Goal: Task Accomplishment & Management: Complete application form

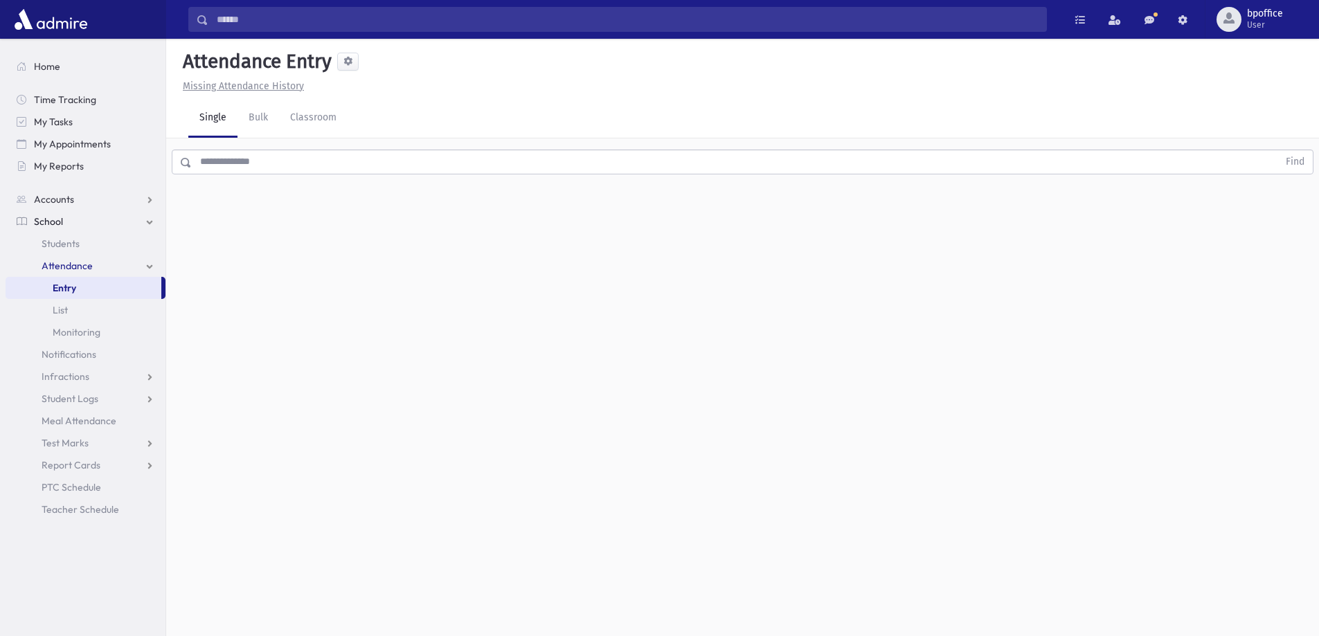
click at [234, 166] on input "text" at bounding box center [735, 162] width 1087 height 25
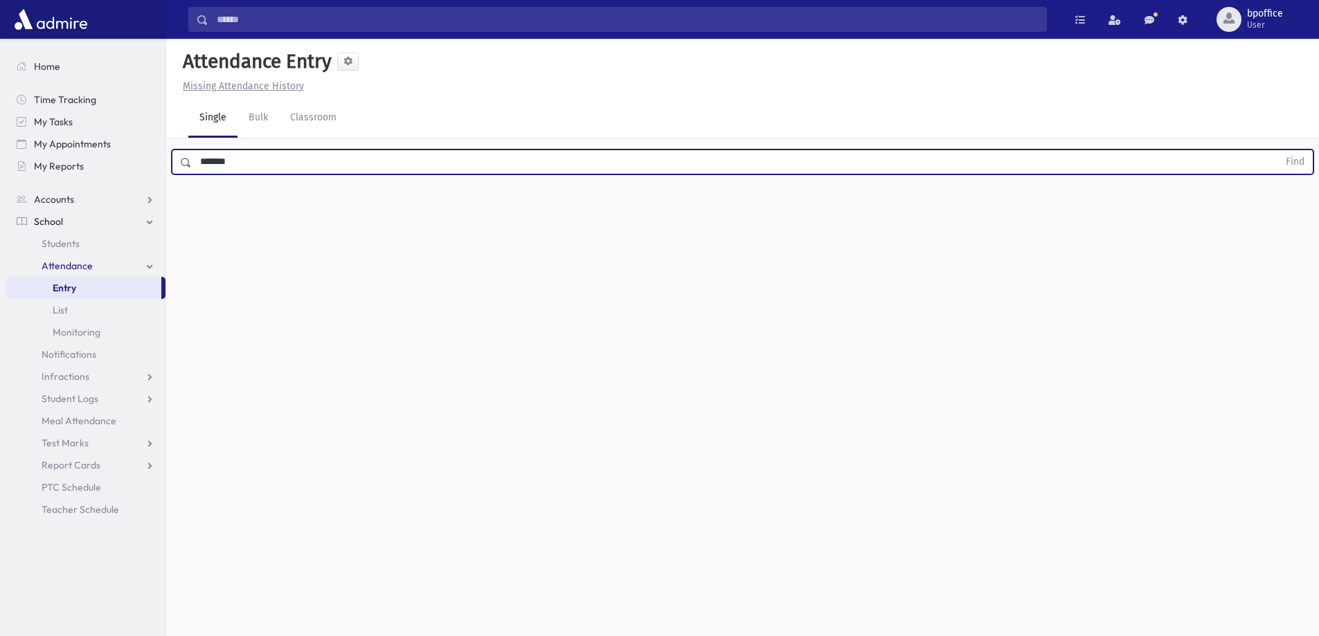
type input "*******"
click at [1278, 150] on button "Find" at bounding box center [1295, 162] width 35 height 24
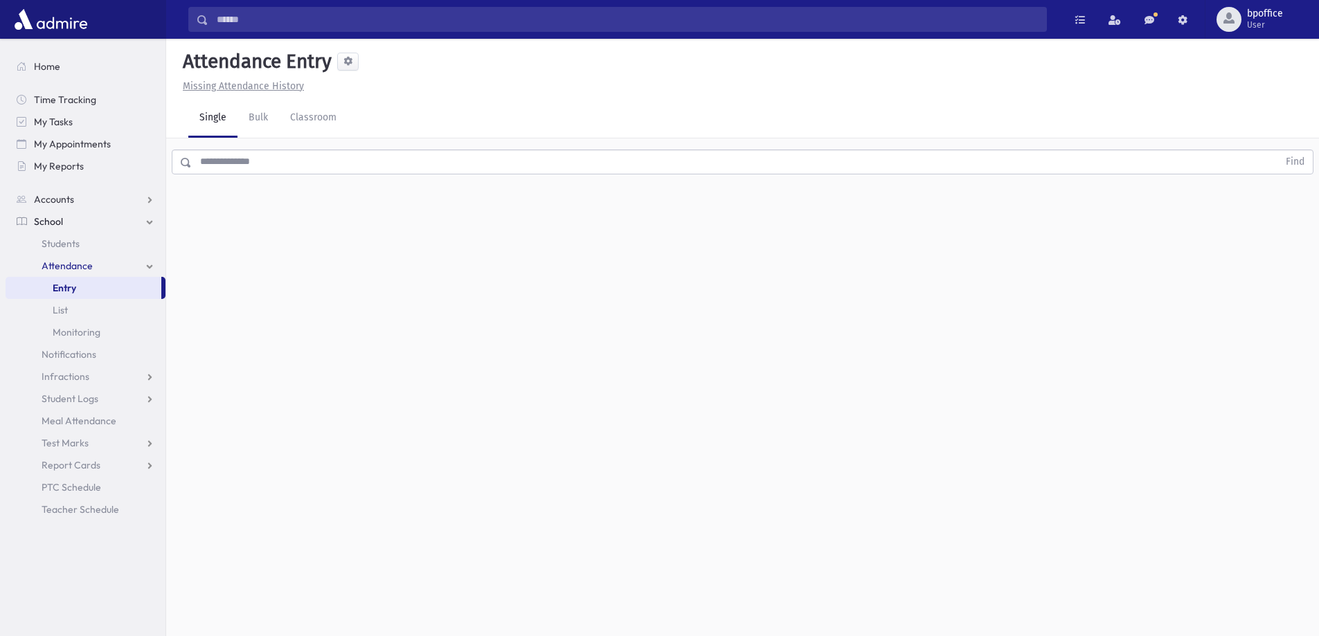
click at [286, 166] on input "text" at bounding box center [735, 162] width 1087 height 25
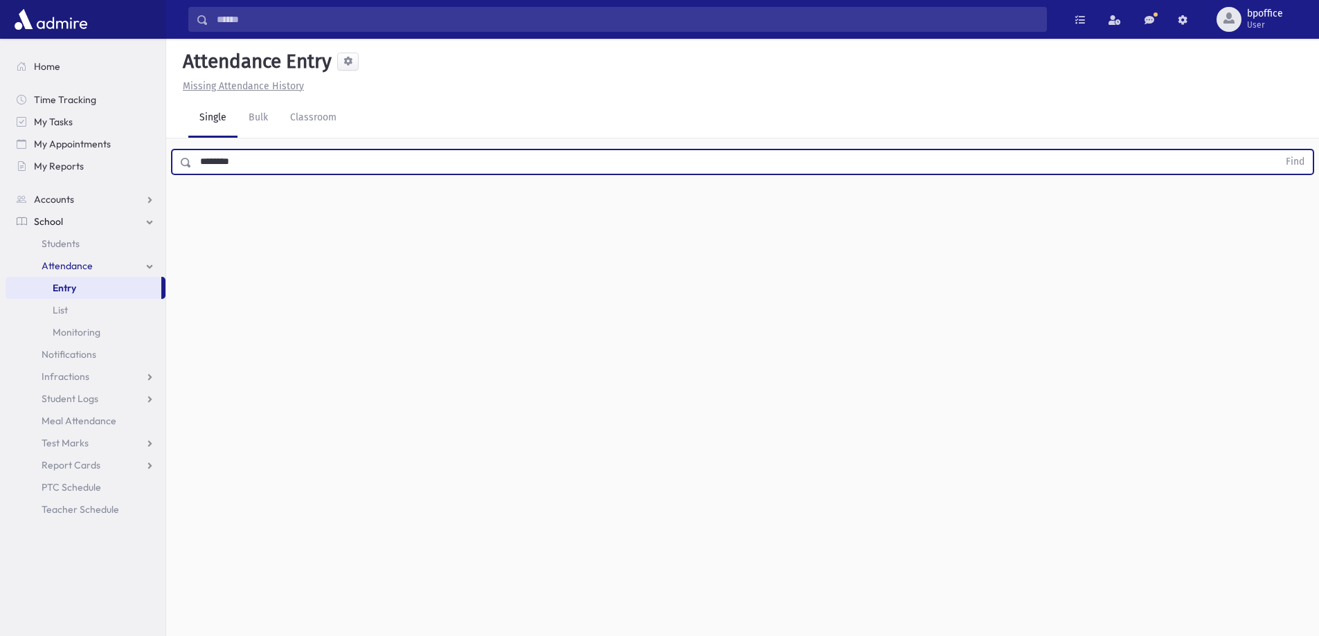
type input "********"
click at [1278, 150] on button "Find" at bounding box center [1295, 162] width 35 height 24
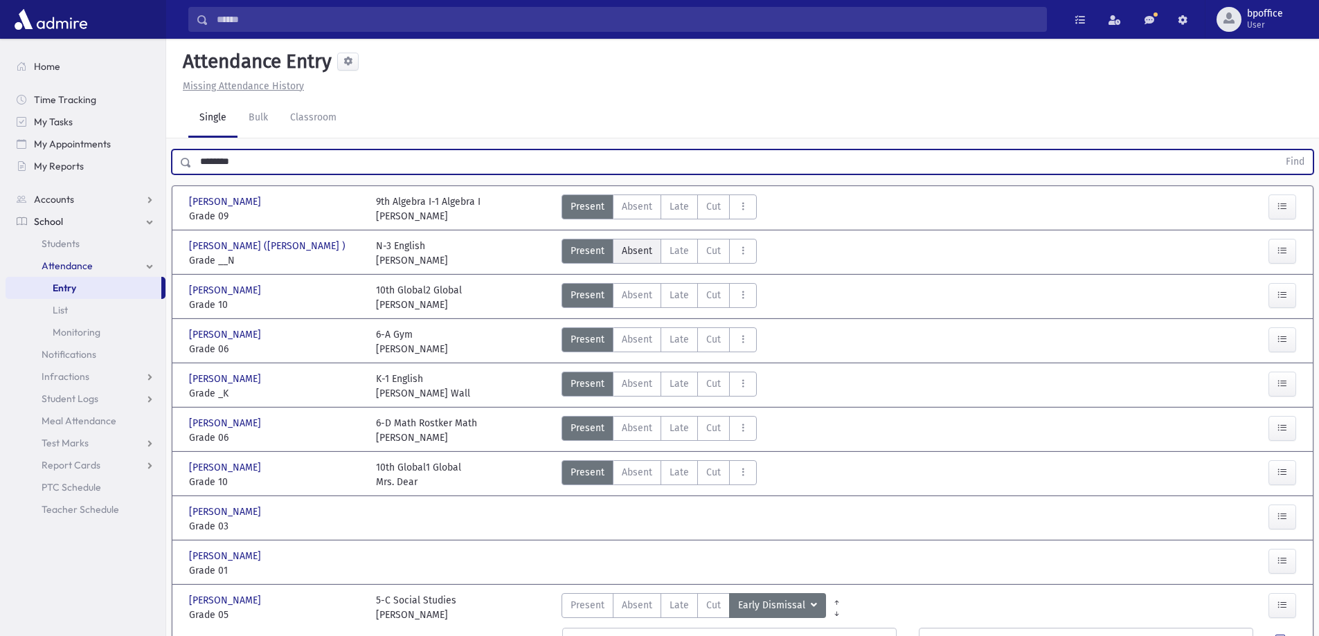
click at [627, 248] on span "Absent" at bounding box center [637, 251] width 30 height 15
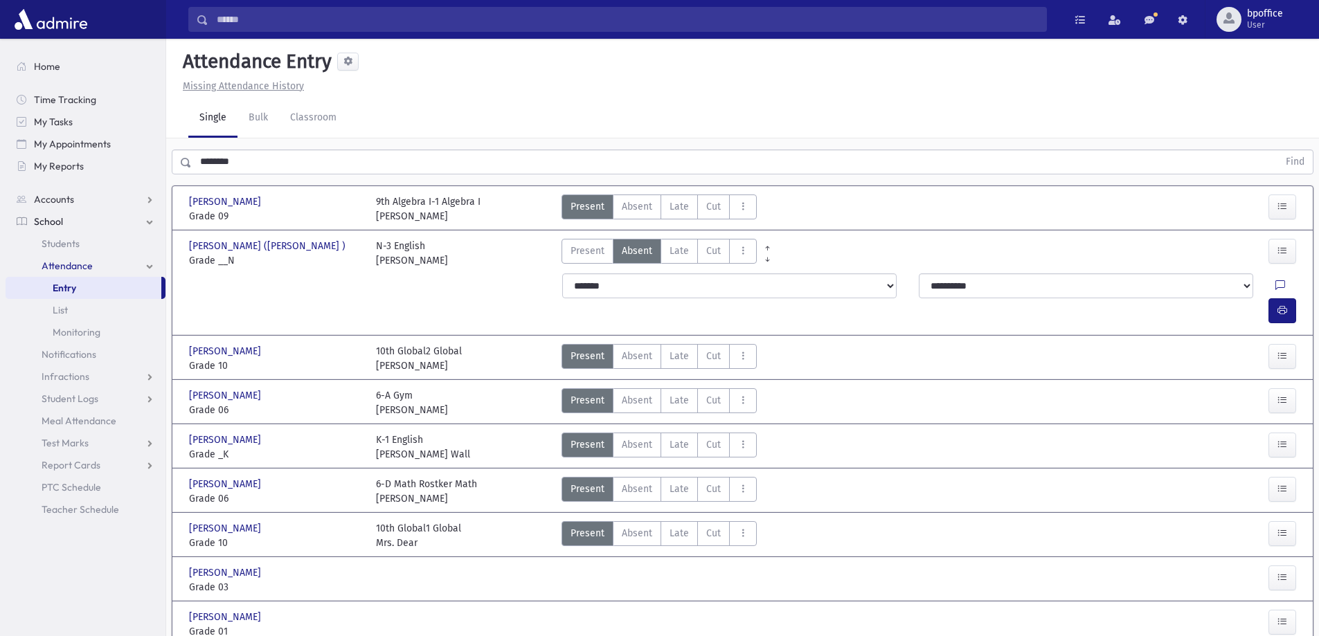
click at [68, 292] on span "Entry" at bounding box center [65, 288] width 24 height 12
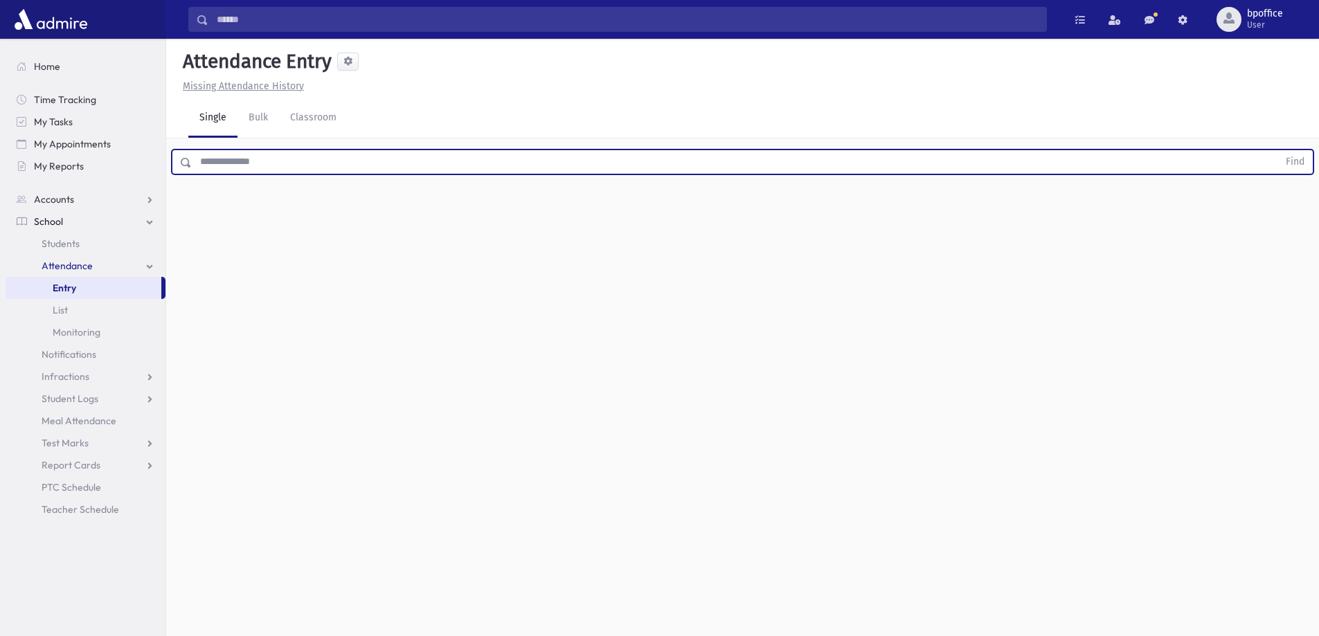
click at [256, 165] on input "text" at bounding box center [735, 162] width 1087 height 25
type input "*****"
click at [1278, 150] on button "Find" at bounding box center [1295, 162] width 35 height 24
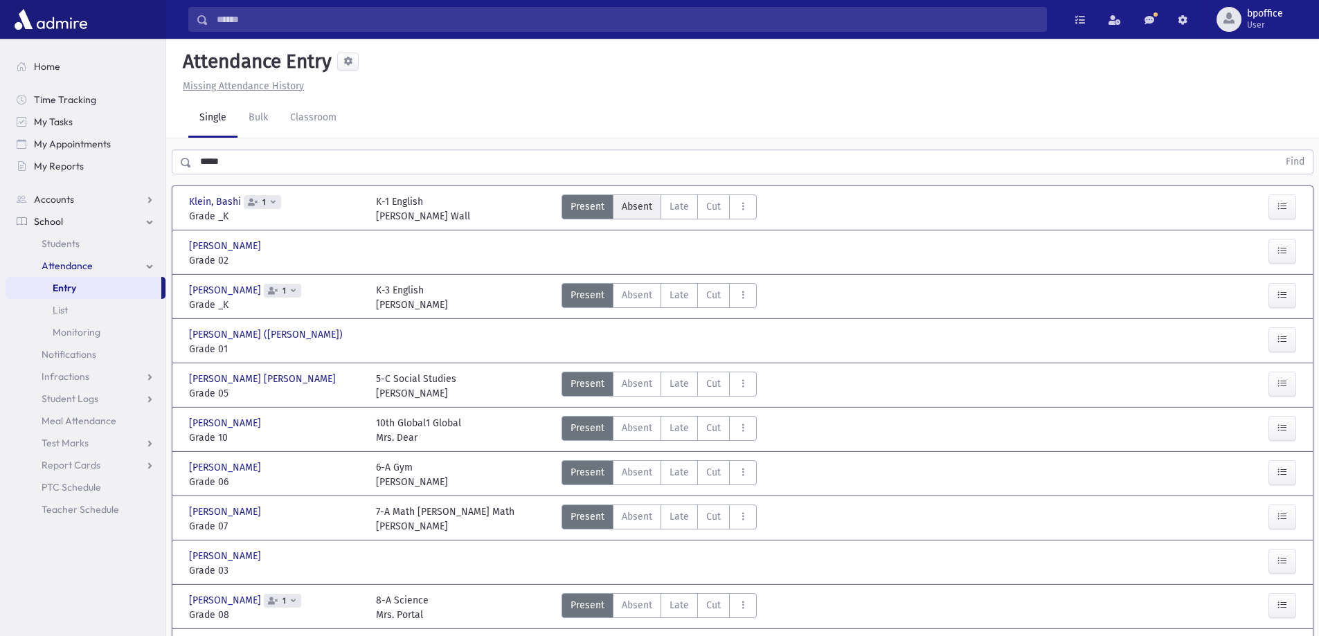
click at [636, 201] on span "Absent" at bounding box center [637, 206] width 30 height 15
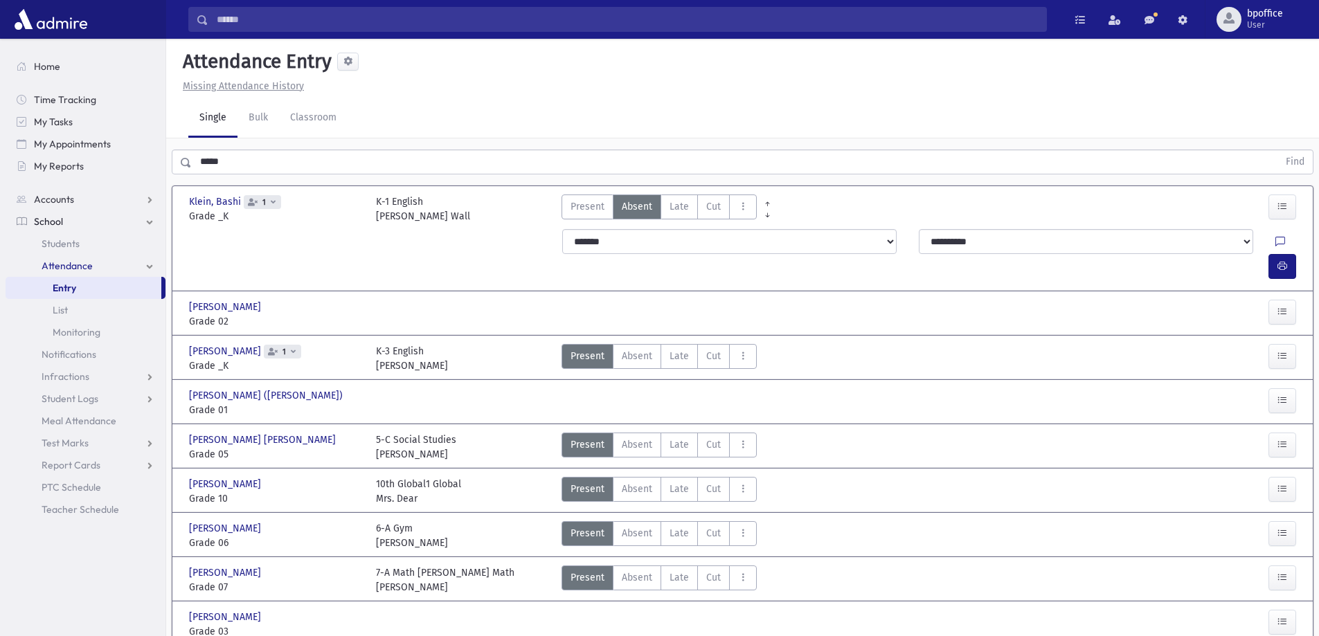
click at [82, 283] on link "Entry" at bounding box center [84, 288] width 156 height 22
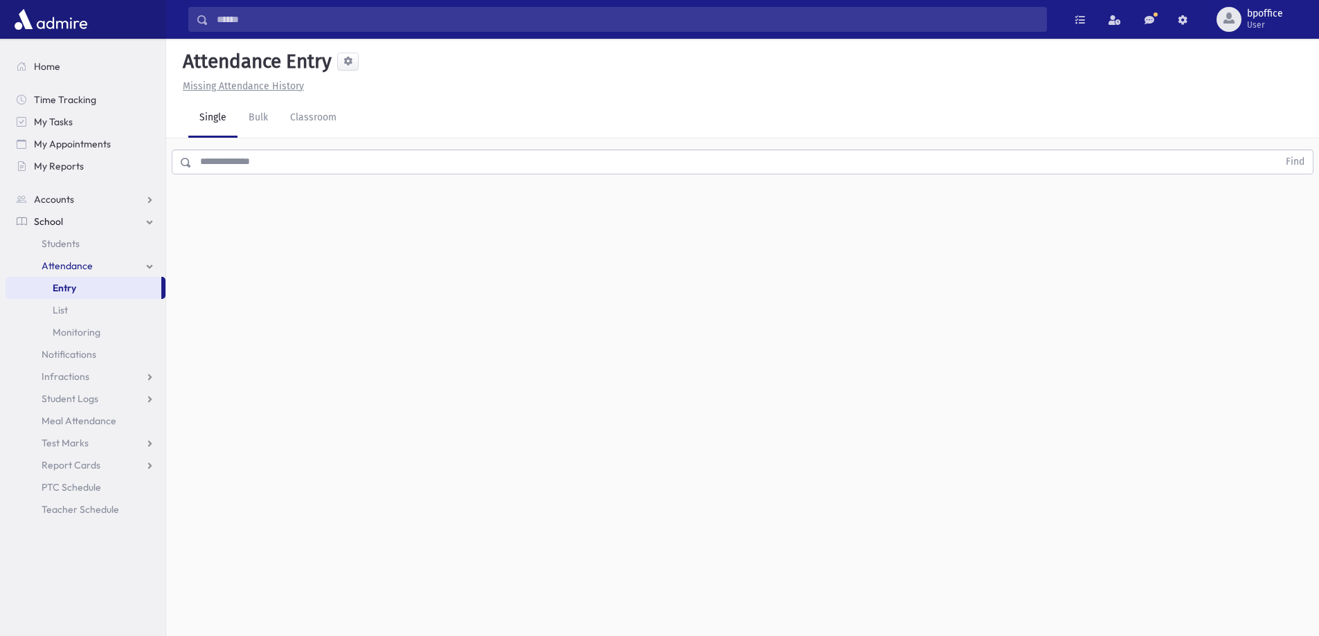
click at [114, 288] on link "Entry" at bounding box center [84, 288] width 156 height 22
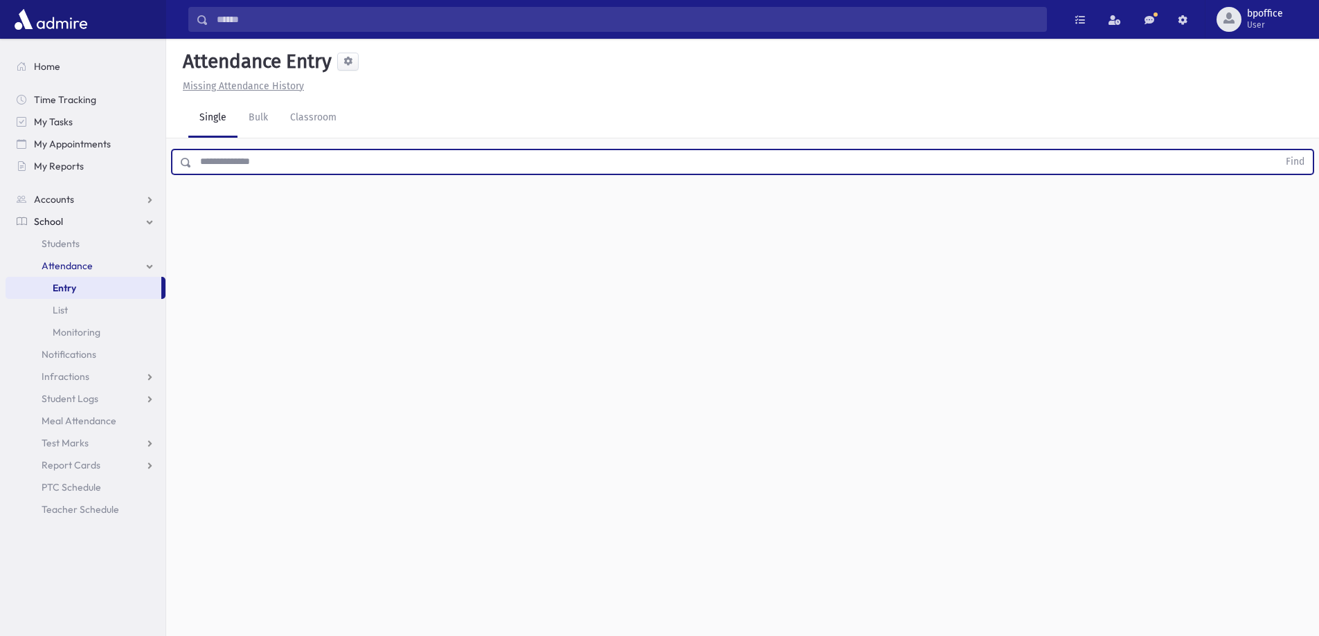
click at [224, 172] on input "text" at bounding box center [735, 162] width 1087 height 25
type input "*****"
click at [1278, 150] on button "Find" at bounding box center [1295, 162] width 35 height 24
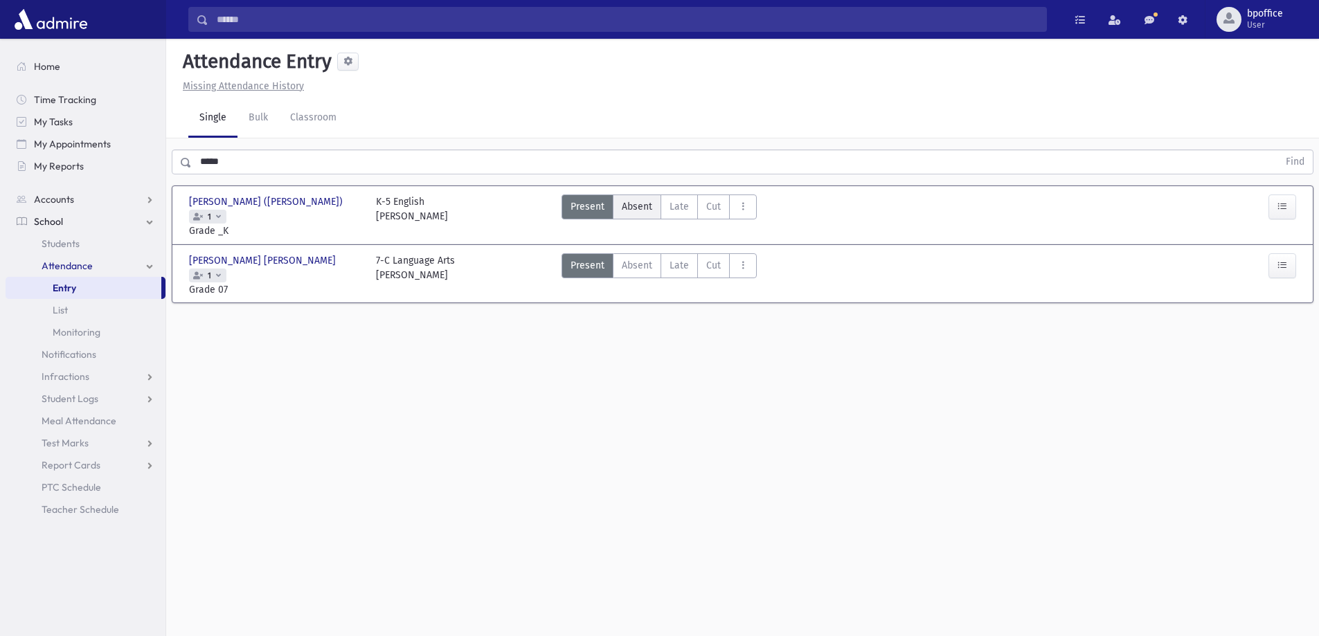
click at [632, 204] on span "Absent" at bounding box center [637, 206] width 30 height 15
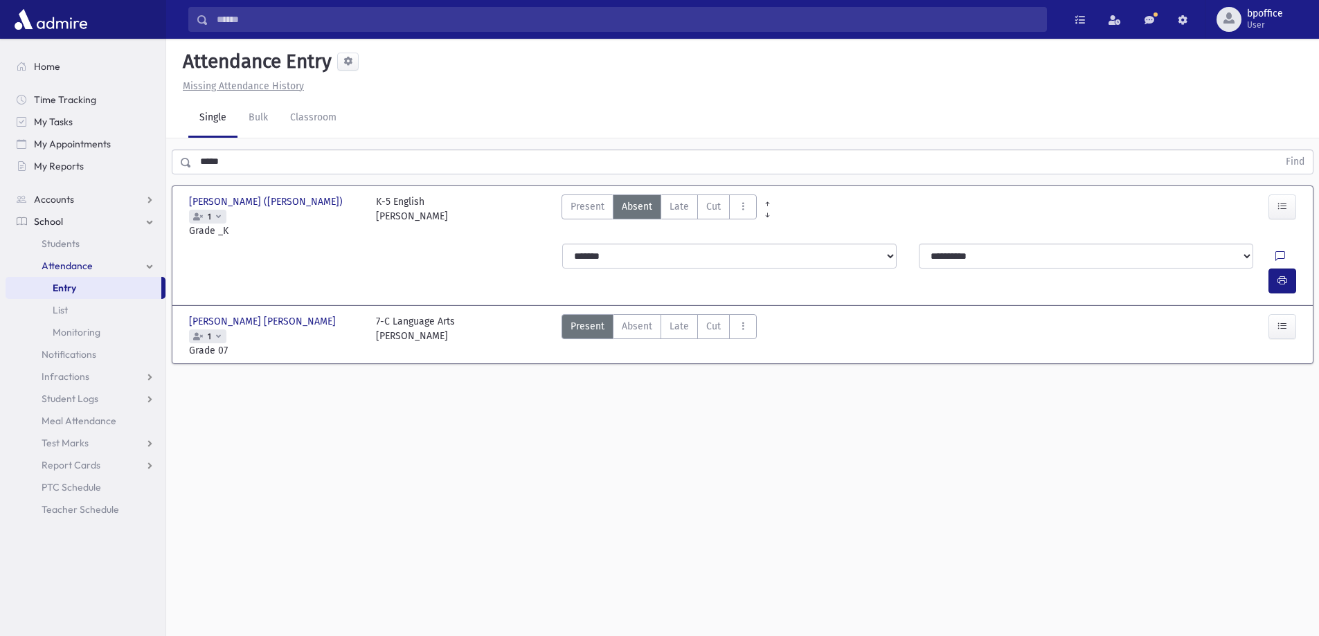
click at [80, 289] on link "Entry" at bounding box center [84, 288] width 156 height 22
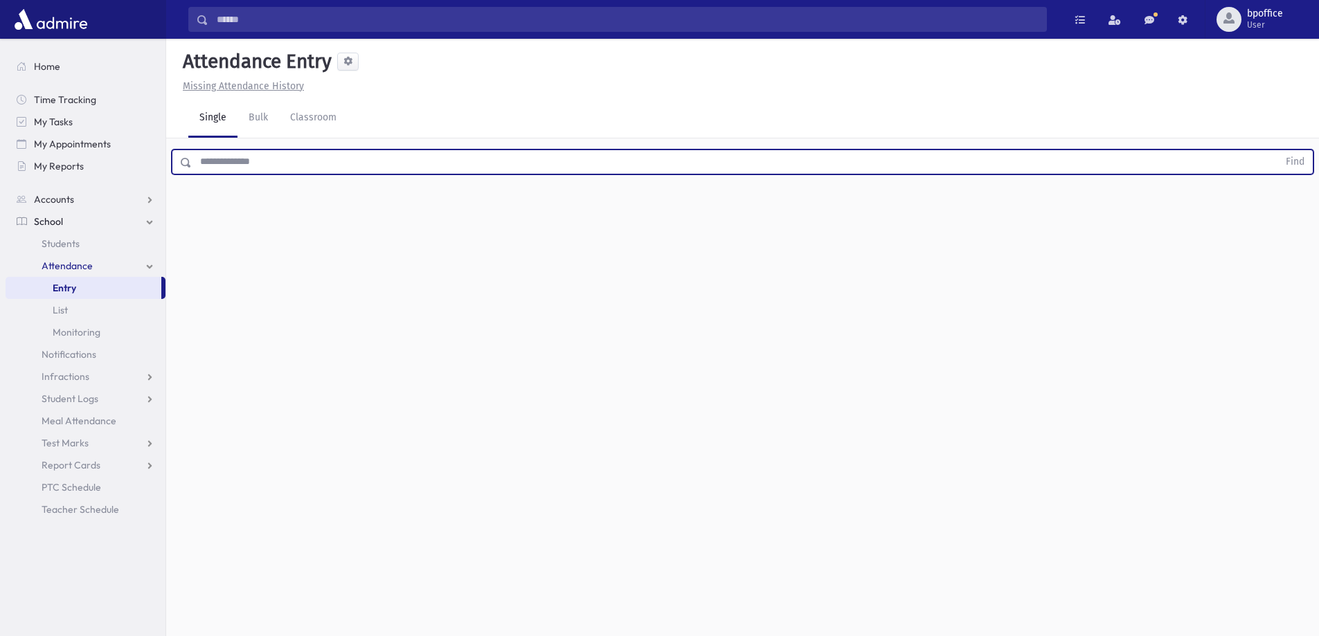
drag, startPoint x: 0, startPoint y: 0, endPoint x: 177, endPoint y: 170, distance: 245.9
click at [177, 170] on div "Find" at bounding box center [743, 162] width 1142 height 25
type input "****"
click at [1278, 150] on button "Find" at bounding box center [1295, 162] width 35 height 24
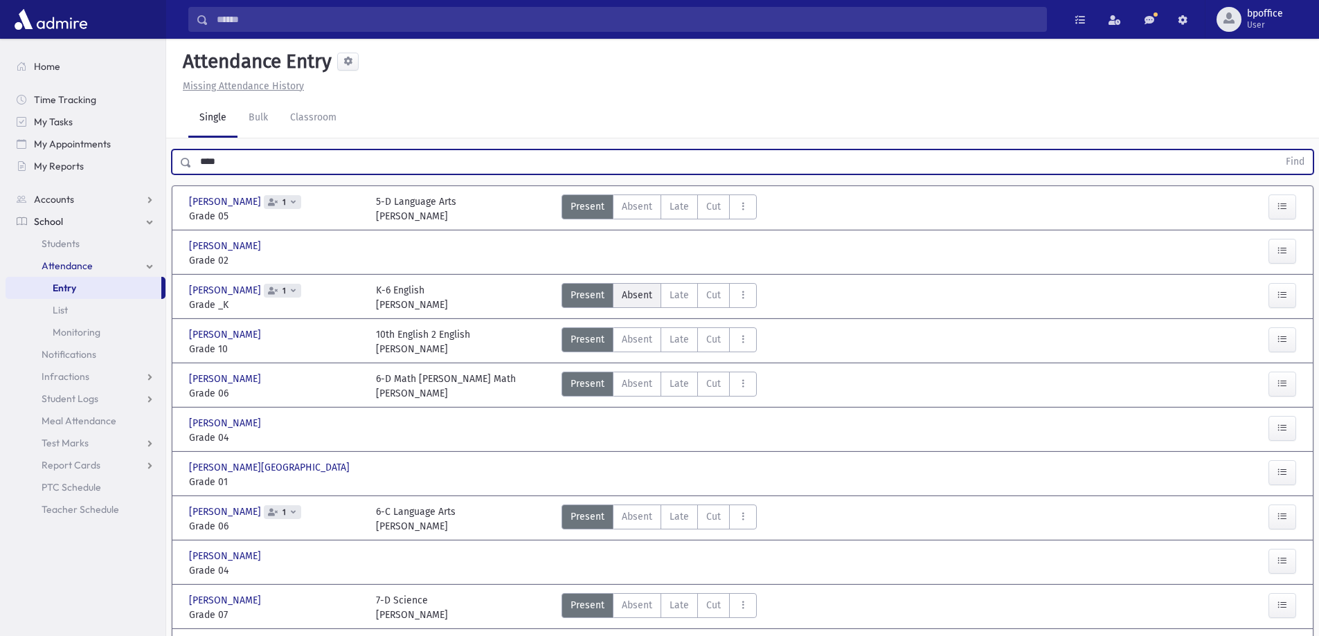
click at [638, 299] on span "Absent" at bounding box center [637, 295] width 30 height 15
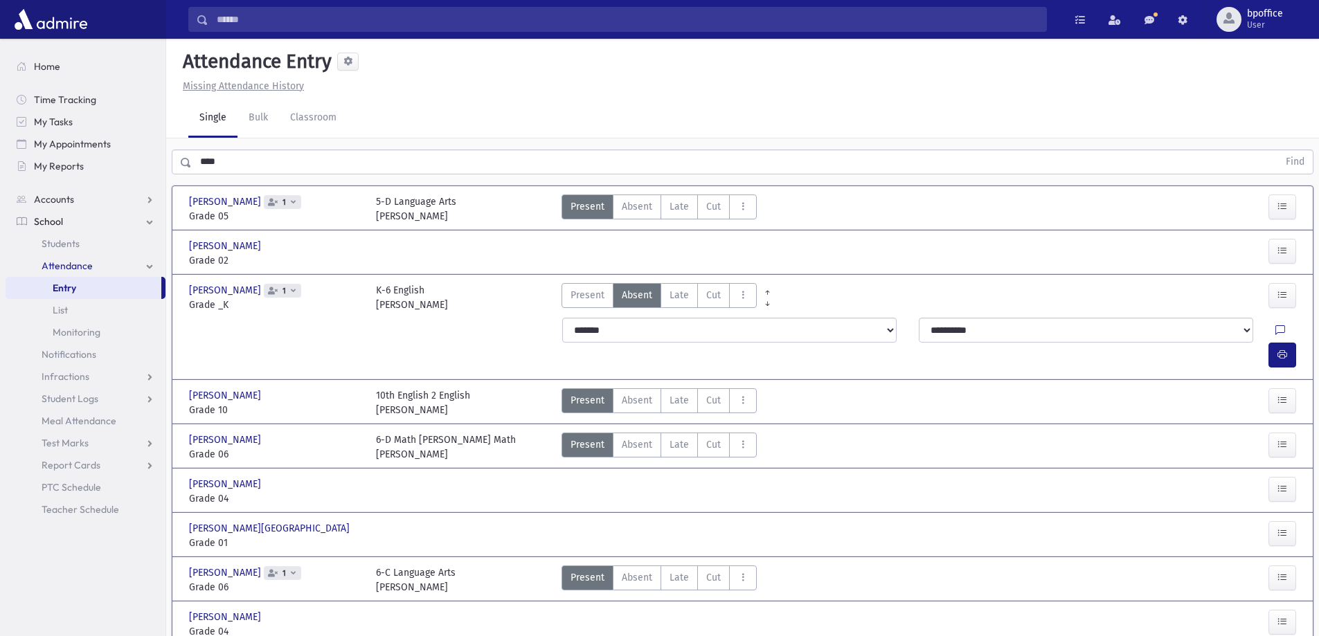
click at [109, 289] on link "Entry" at bounding box center [84, 288] width 156 height 22
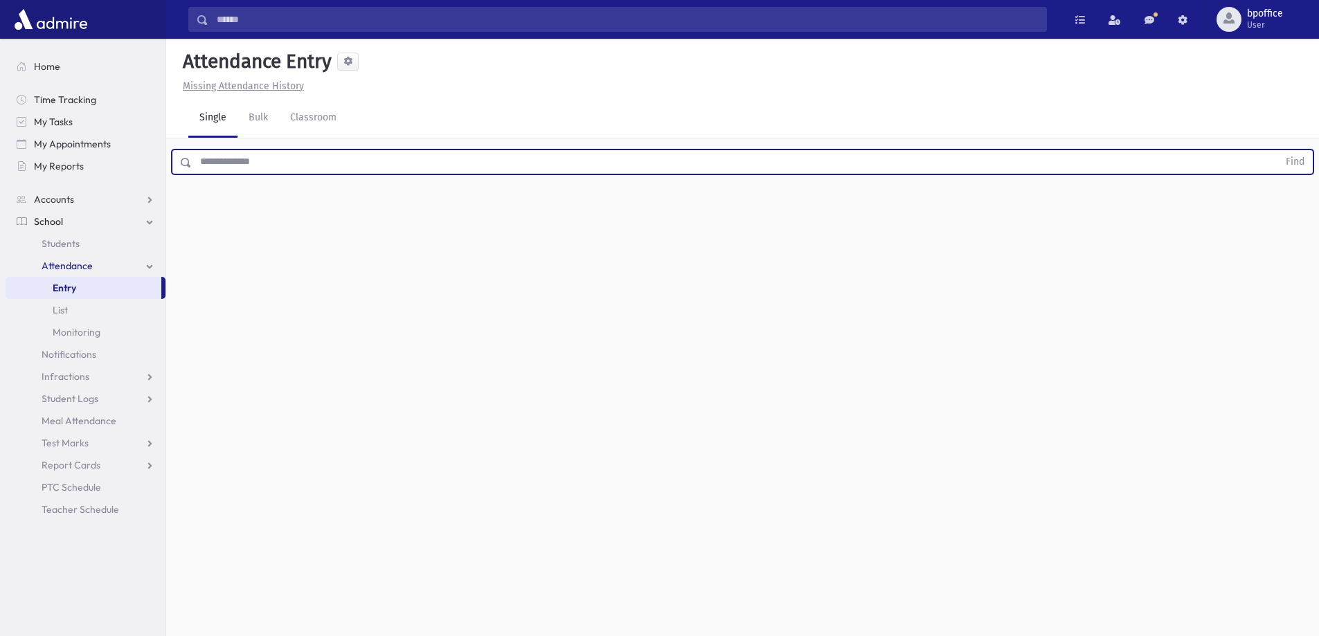
click at [204, 161] on input "text" at bounding box center [735, 162] width 1087 height 25
type input "****"
click at [1278, 150] on button "Find" at bounding box center [1295, 162] width 35 height 24
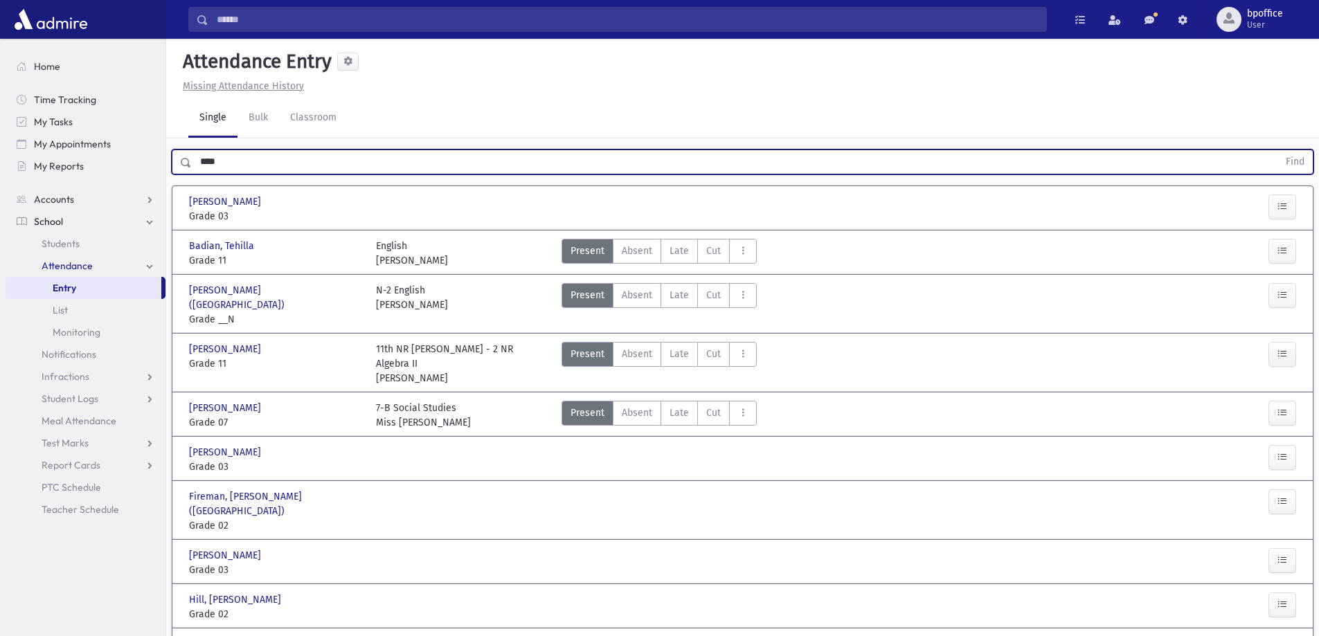
scroll to position [69, 0]
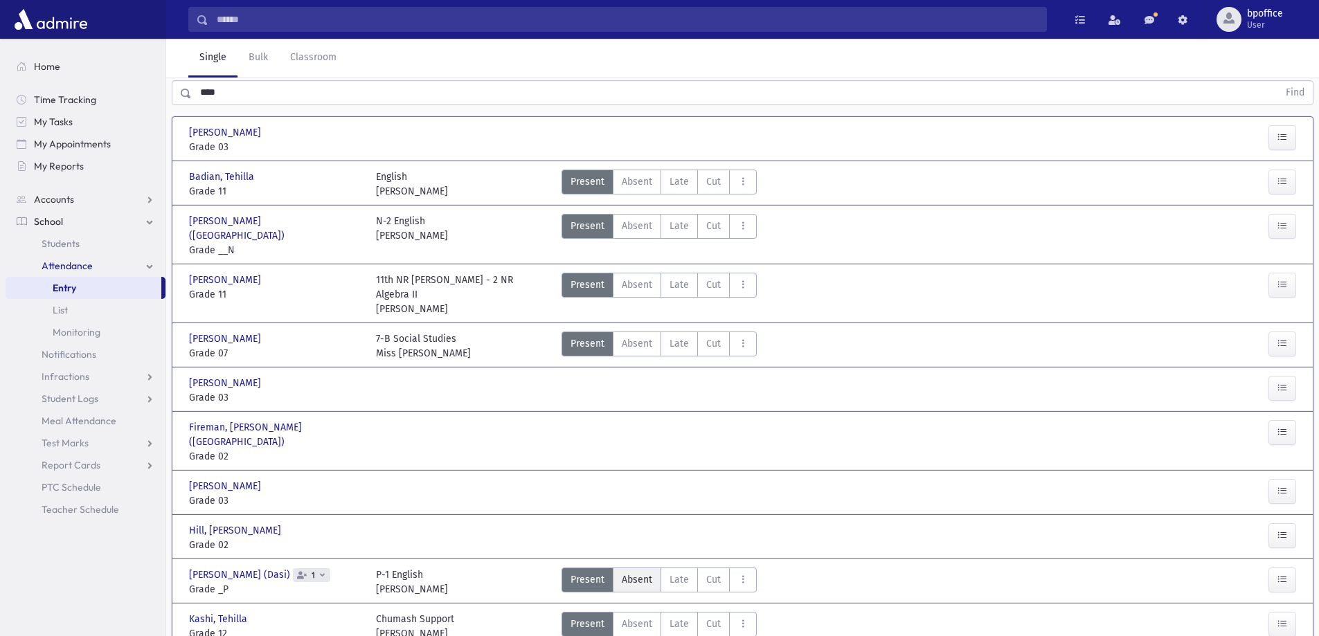
click at [628, 573] on span "Absent" at bounding box center [637, 580] width 30 height 15
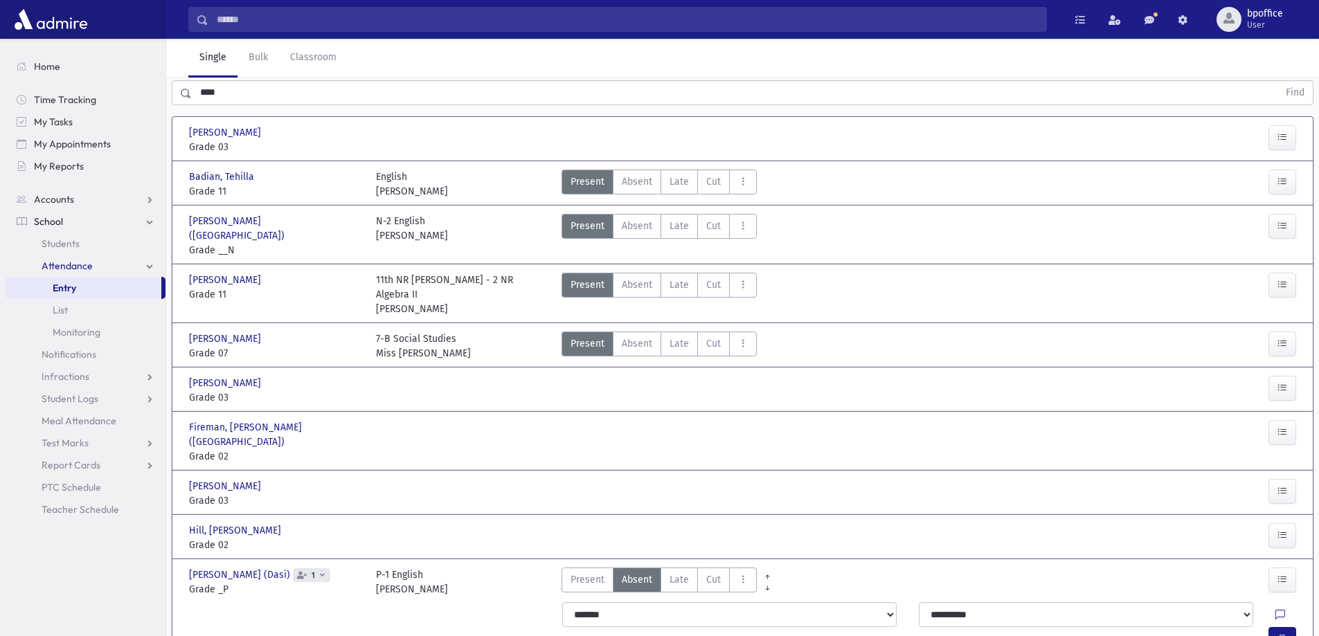
click at [111, 285] on link "Entry" at bounding box center [84, 288] width 156 height 22
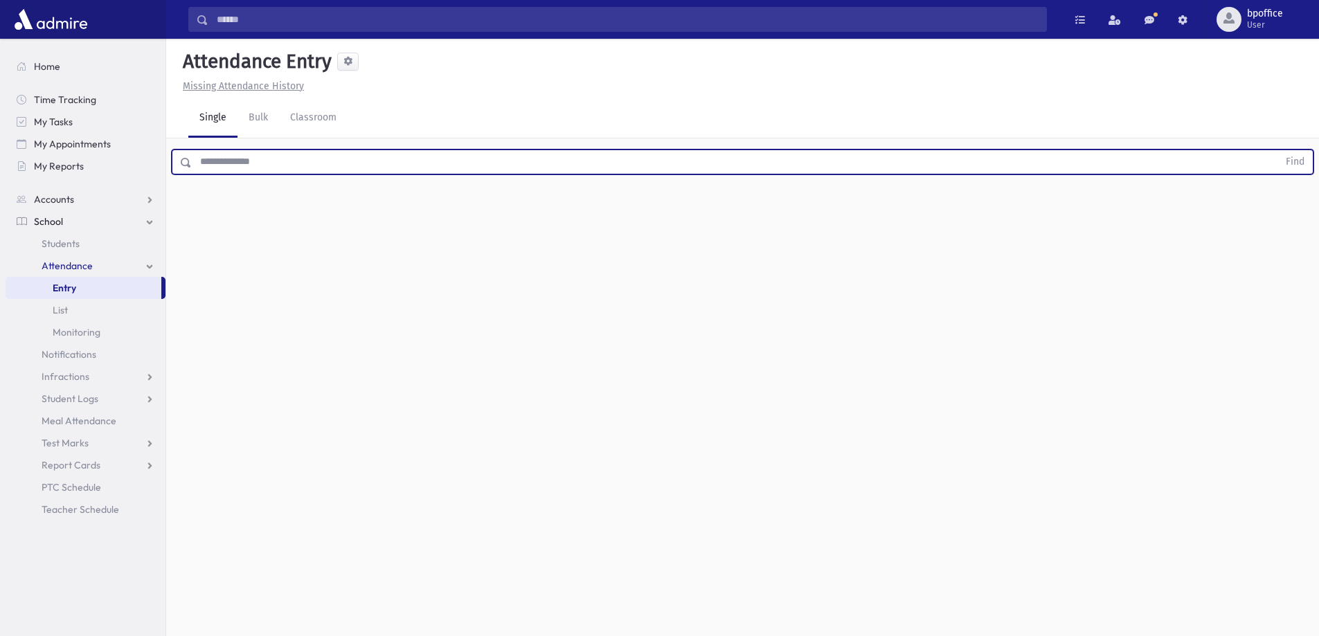
click at [267, 166] on input "text" at bounding box center [735, 162] width 1087 height 25
type input "*****"
click at [1278, 150] on button "Find" at bounding box center [1295, 162] width 35 height 24
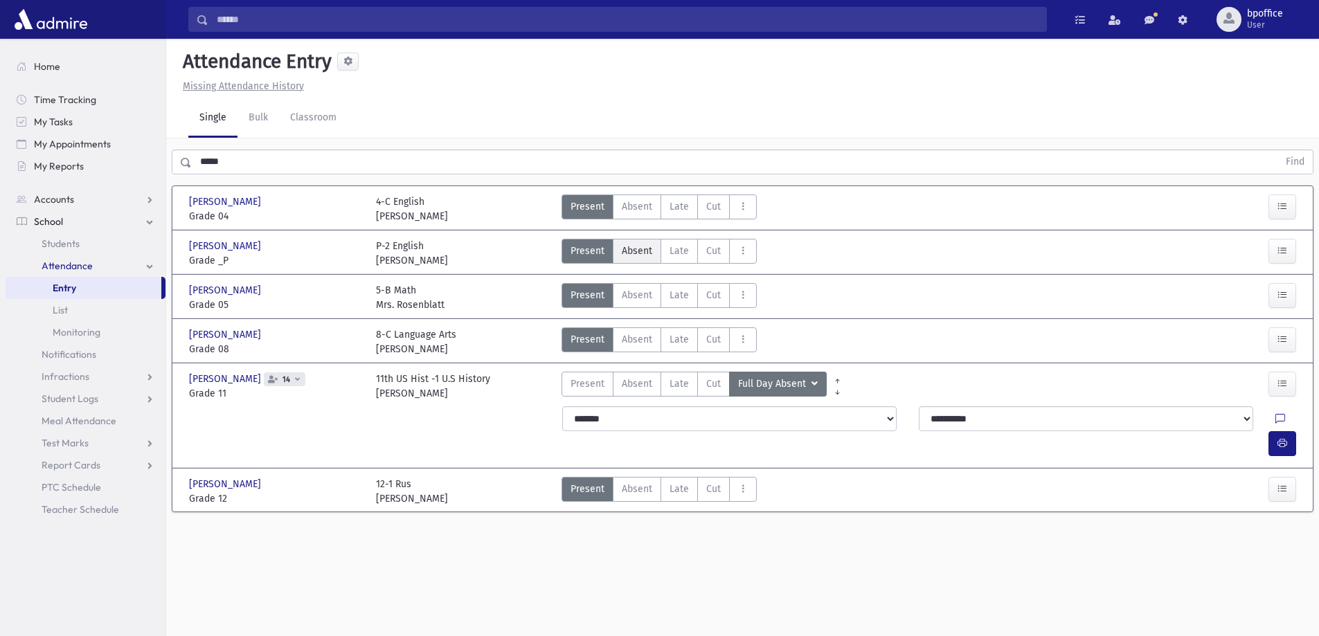
click at [632, 258] on label "Absent A" at bounding box center [637, 251] width 48 height 25
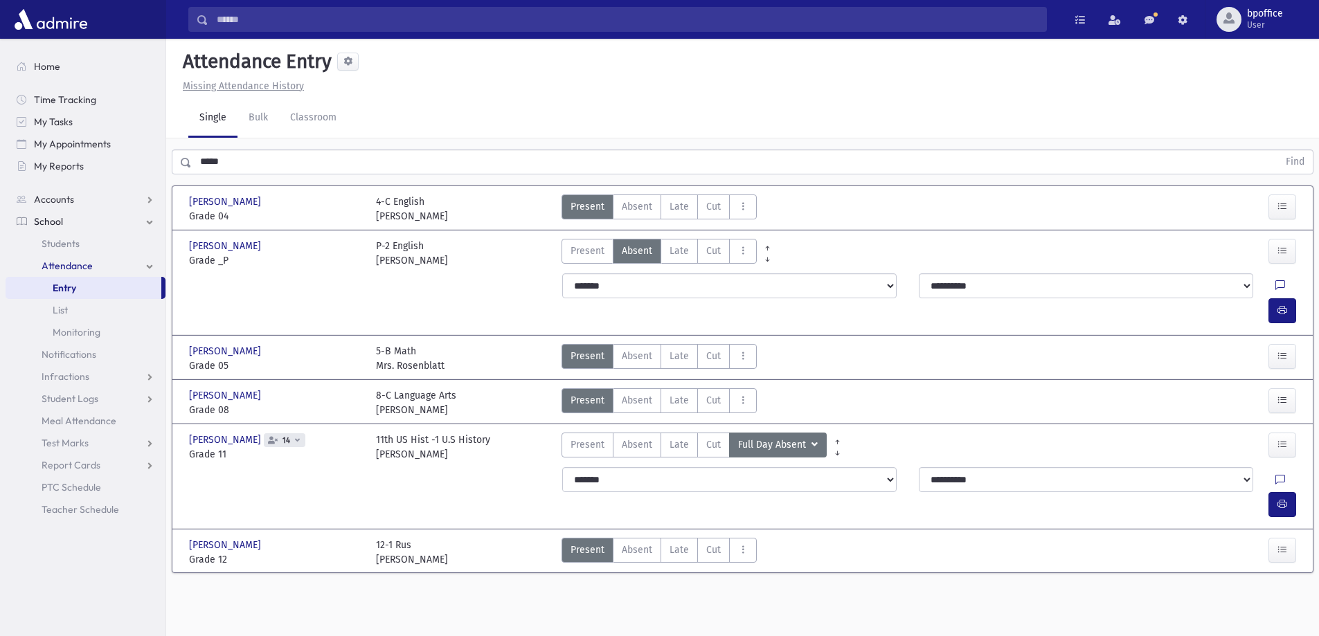
click at [88, 289] on link "Entry" at bounding box center [84, 288] width 156 height 22
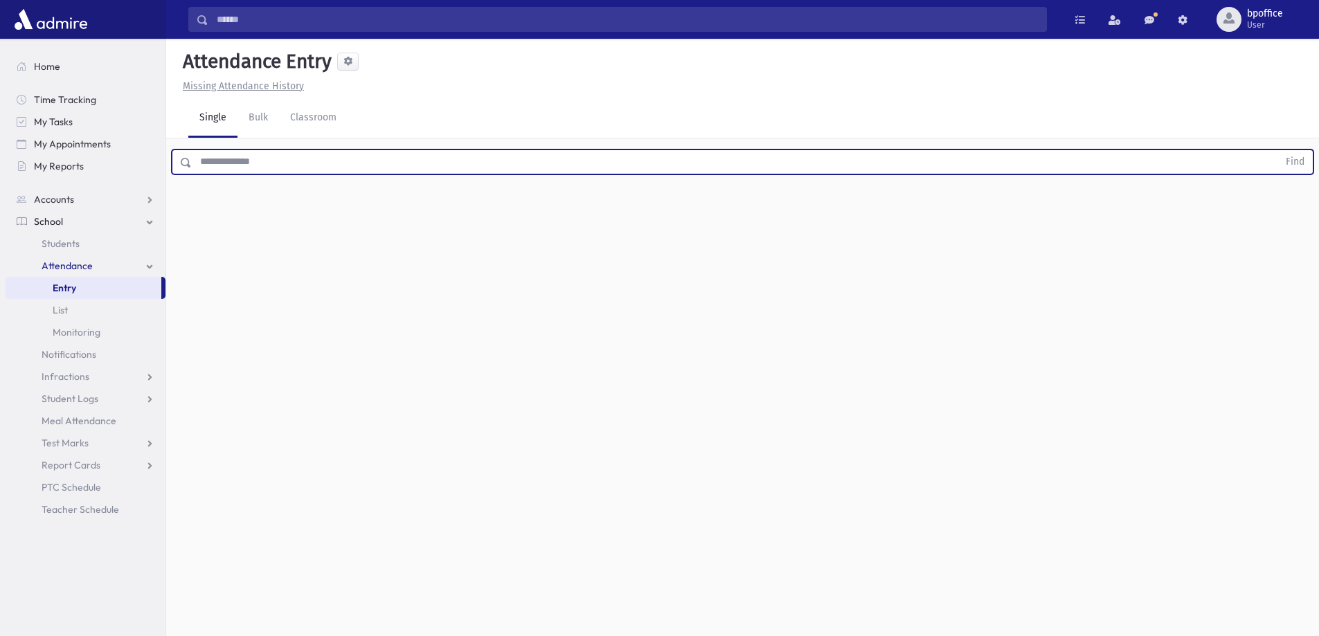
click at [231, 160] on input "text" at bounding box center [735, 162] width 1087 height 25
type input "******"
click at [1278, 150] on button "Find" at bounding box center [1295, 162] width 35 height 24
click at [634, 208] on span "Absent" at bounding box center [637, 206] width 30 height 15
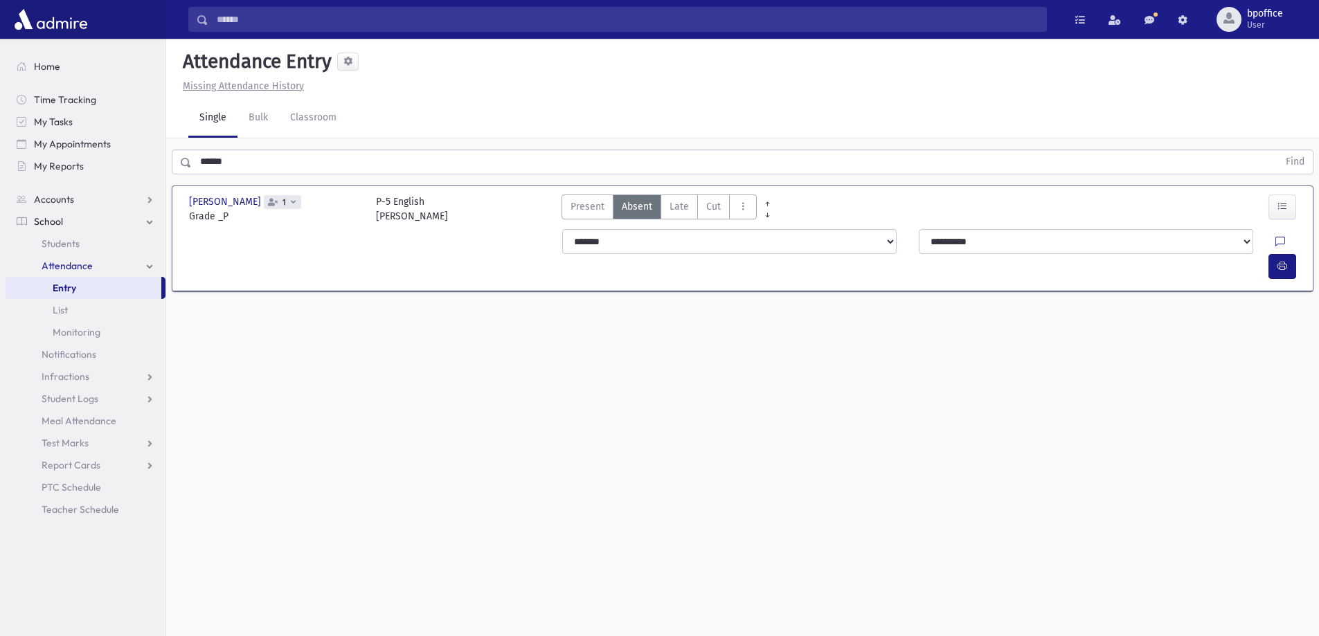
click at [85, 292] on link "Entry" at bounding box center [84, 288] width 156 height 22
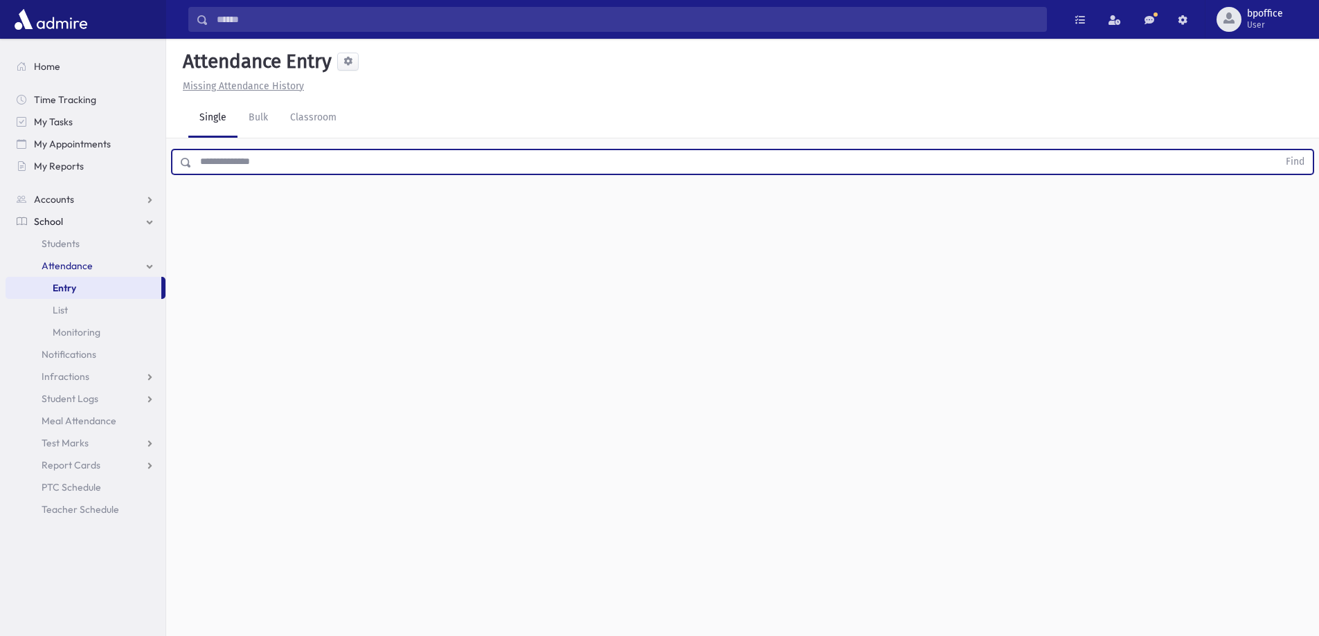
click at [331, 168] on input "text" at bounding box center [735, 162] width 1087 height 25
type input "******"
click at [1278, 150] on button "Find" at bounding box center [1295, 162] width 35 height 24
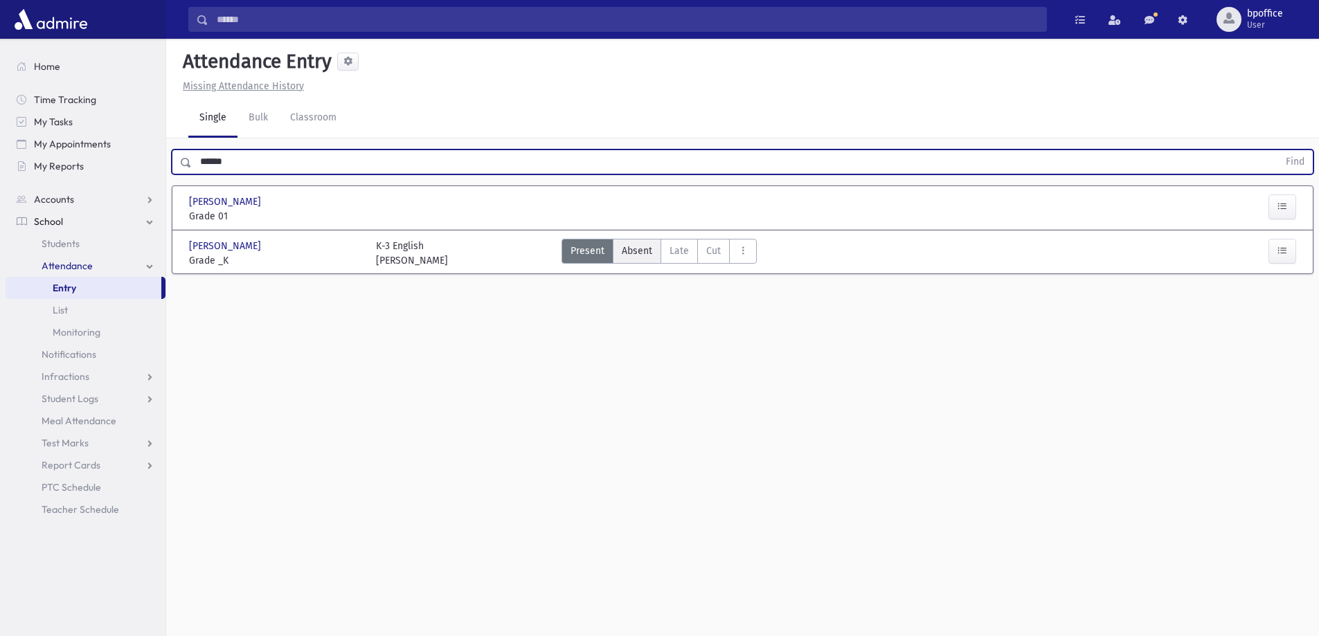
click at [635, 247] on span "Absent" at bounding box center [637, 251] width 30 height 15
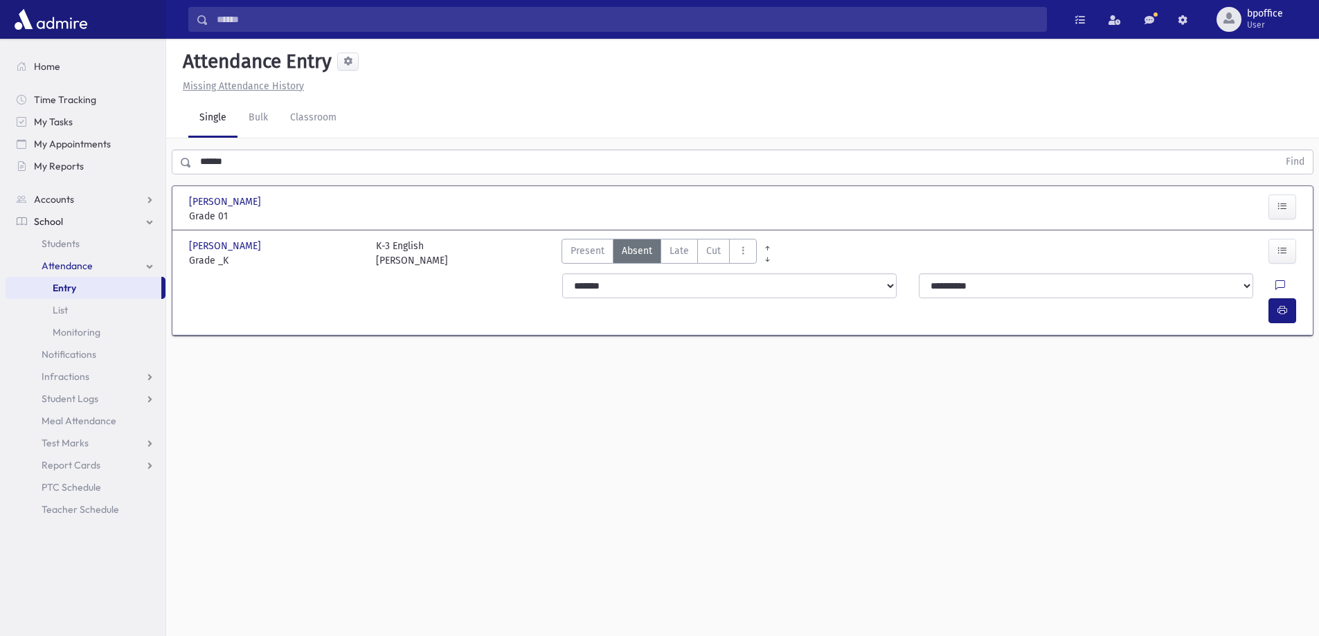
click at [96, 283] on link "Entry" at bounding box center [84, 288] width 156 height 22
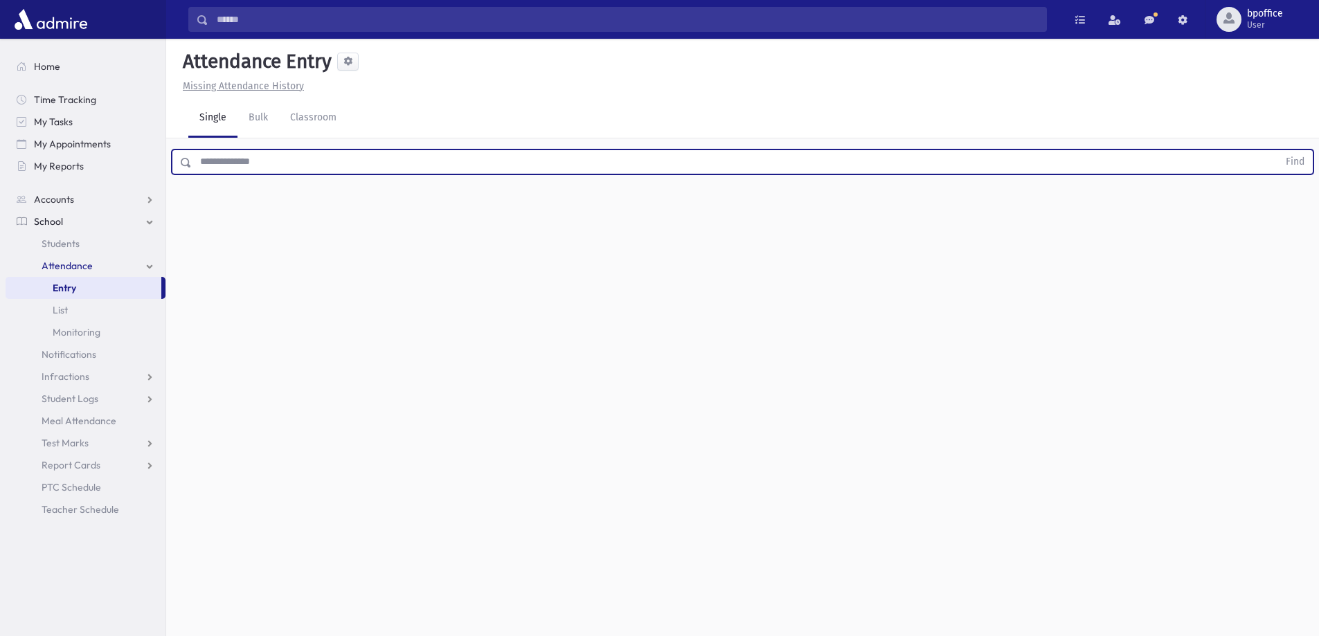
click at [285, 159] on input "text" at bounding box center [735, 162] width 1087 height 25
type input "*****"
click at [1278, 150] on button "Find" at bounding box center [1295, 162] width 35 height 24
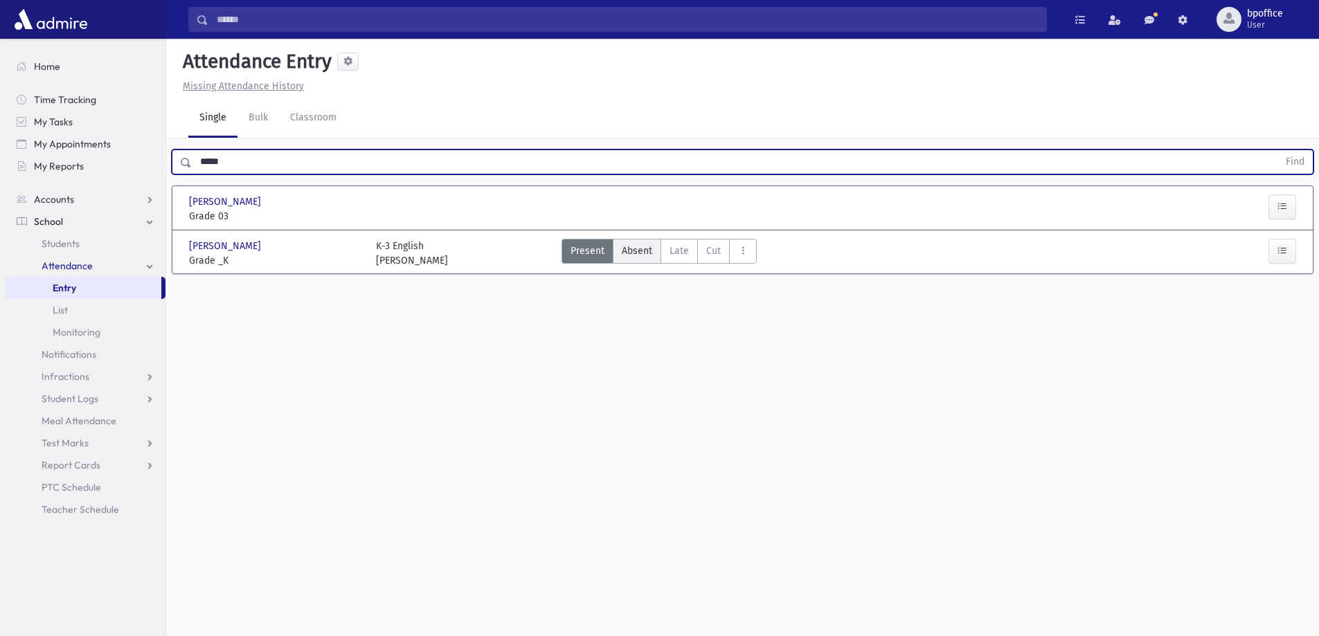
click at [626, 254] on span "Absent" at bounding box center [637, 251] width 30 height 15
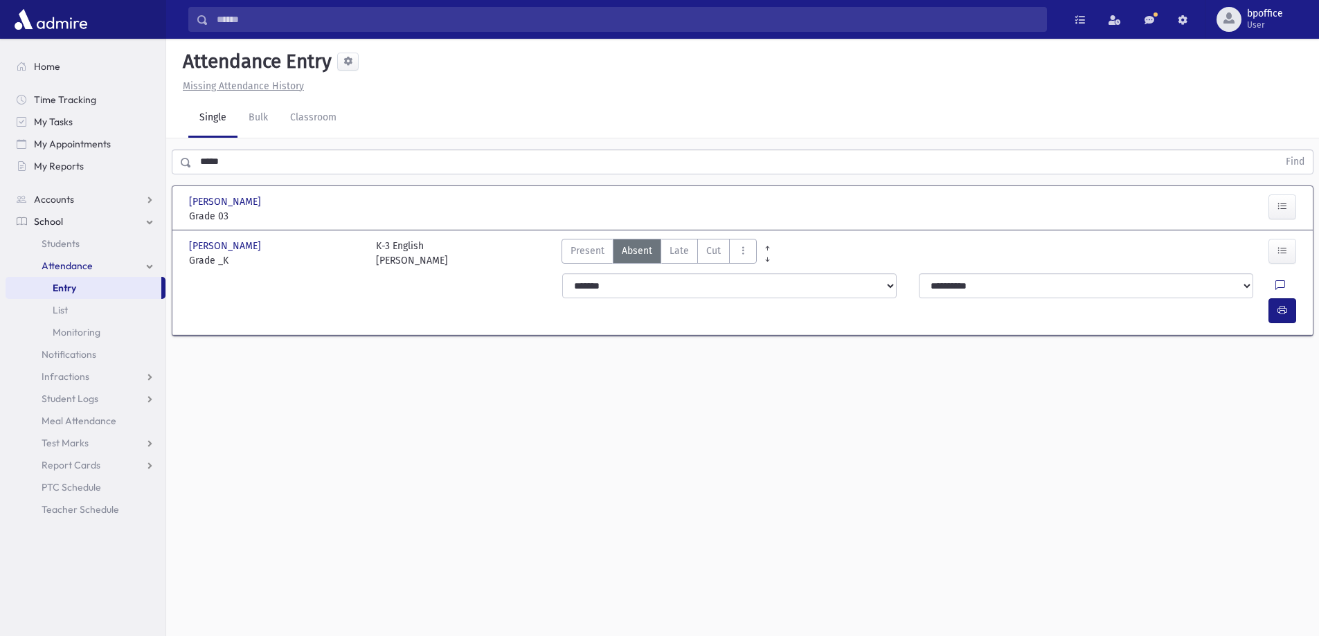
click at [114, 282] on link "Entry" at bounding box center [84, 288] width 156 height 22
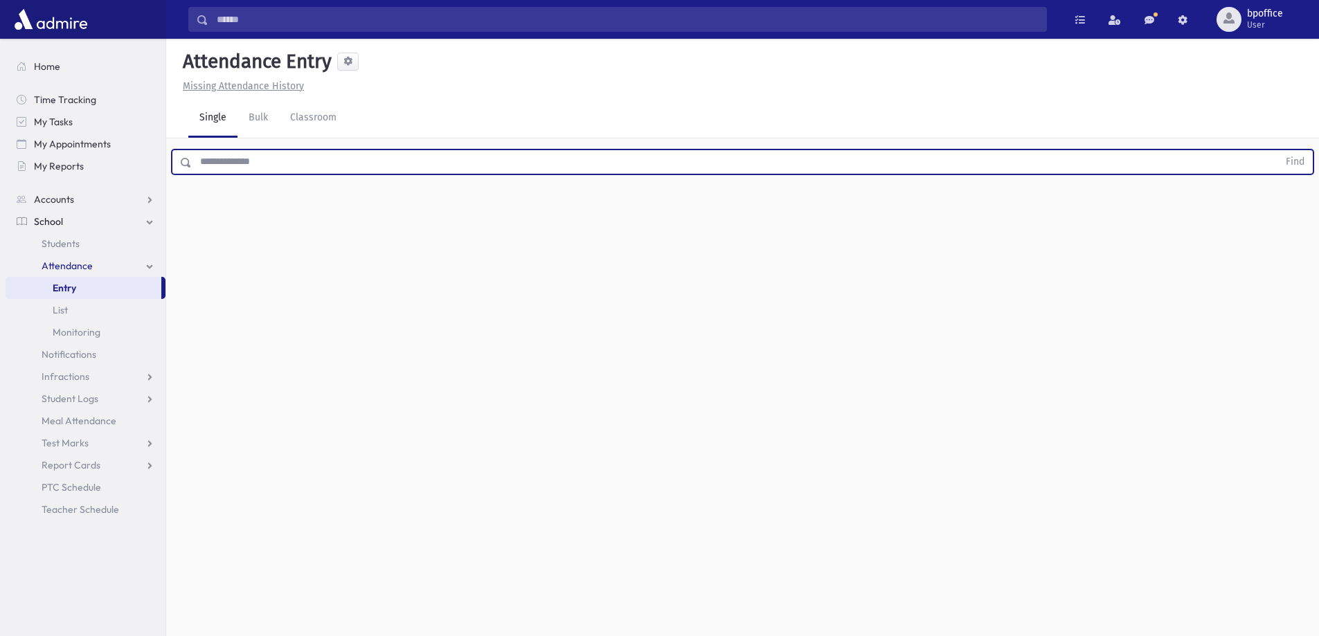
click at [226, 161] on input "text" at bounding box center [735, 162] width 1087 height 25
type input "*****"
click at [1278, 150] on button "Find" at bounding box center [1295, 162] width 35 height 24
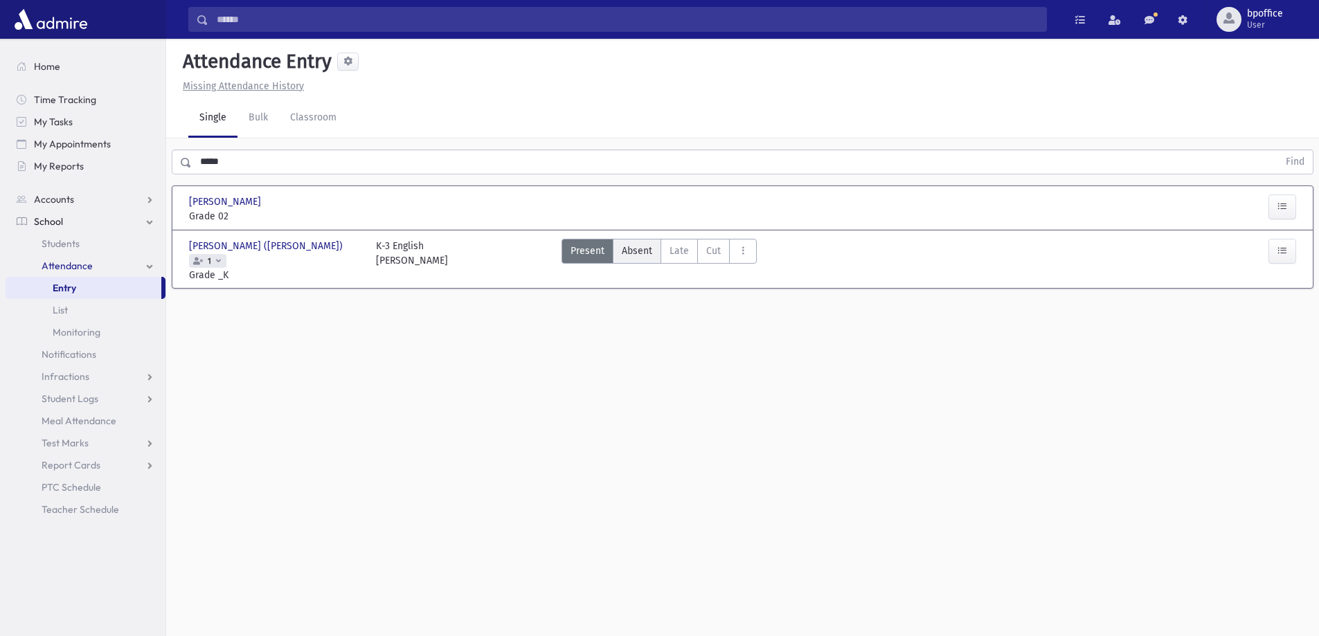
click at [631, 251] on span "Absent" at bounding box center [637, 251] width 30 height 15
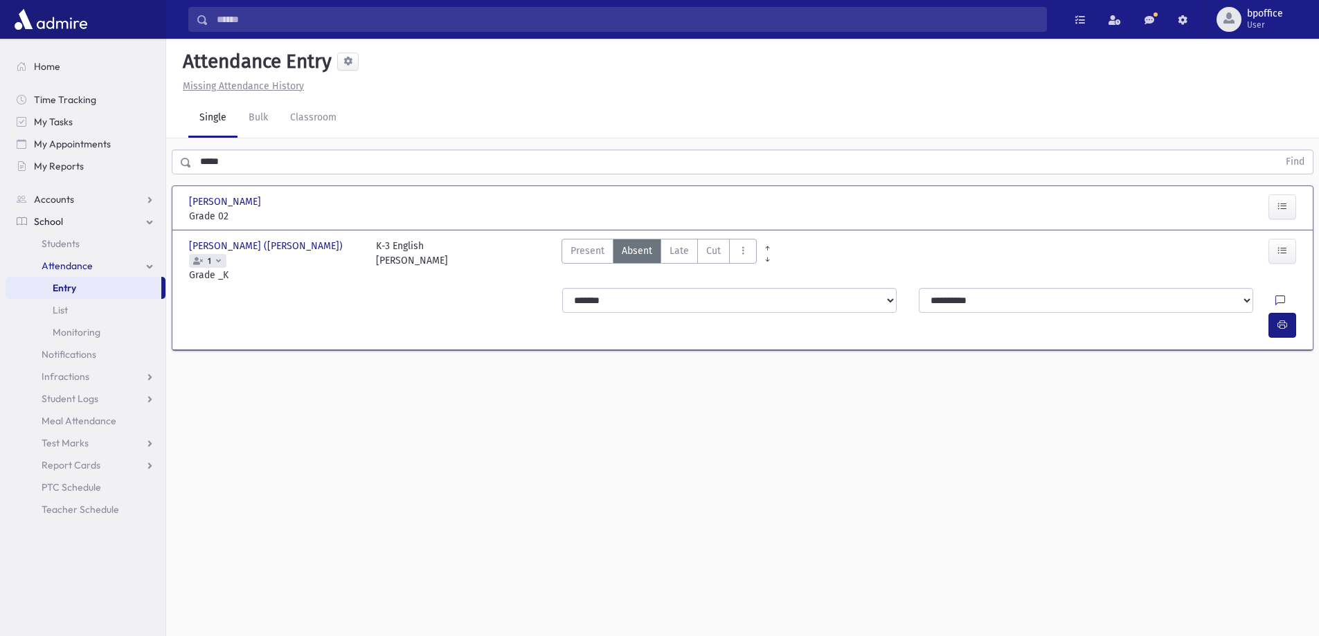
click at [57, 285] on span "Entry" at bounding box center [65, 288] width 24 height 12
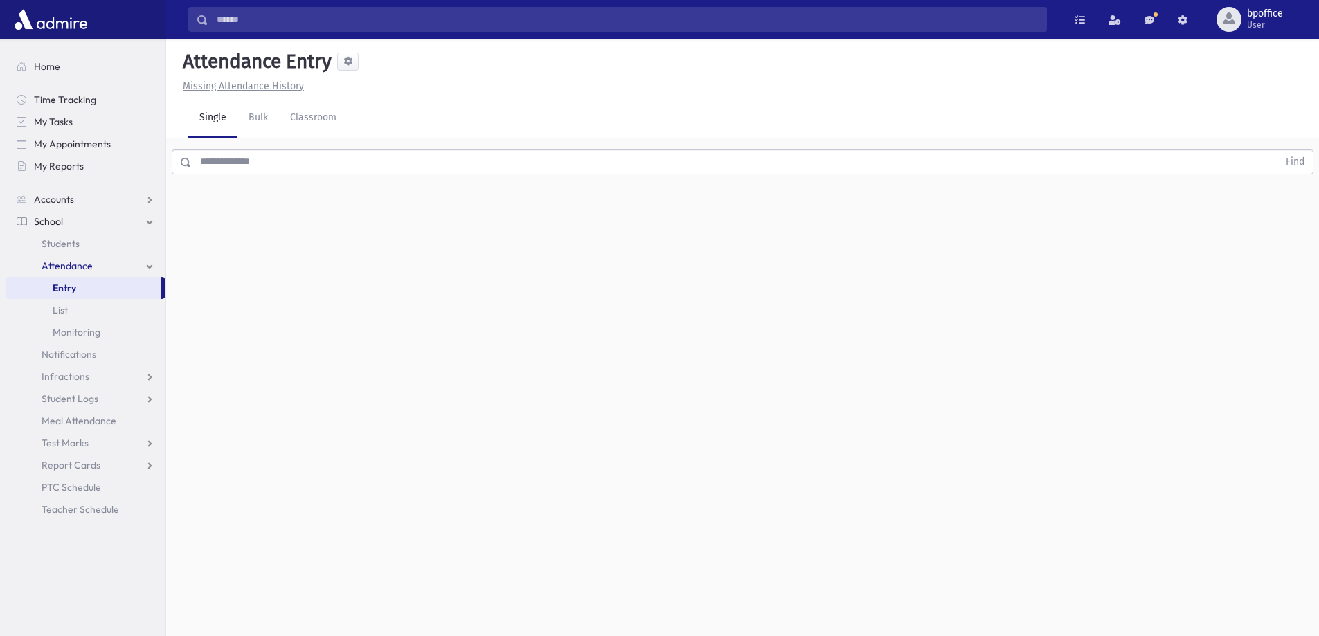
click at [225, 161] on input "text" at bounding box center [735, 162] width 1087 height 25
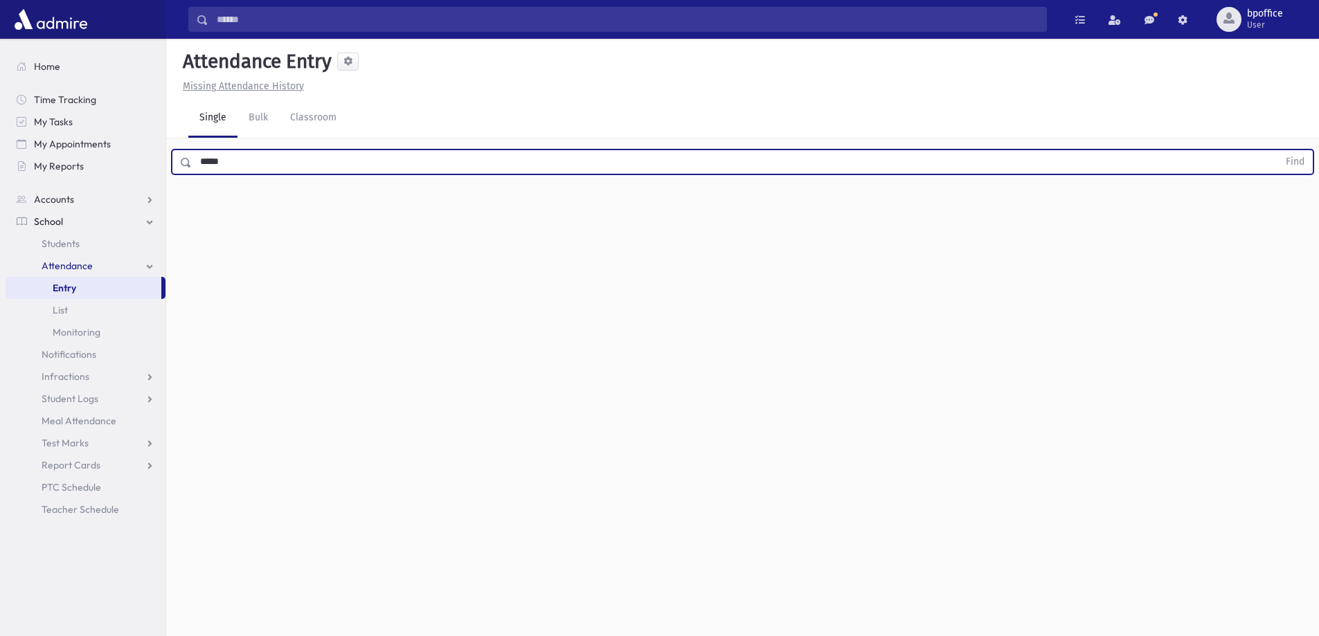
type input "*****"
click at [1278, 150] on button "Find" at bounding box center [1295, 162] width 35 height 24
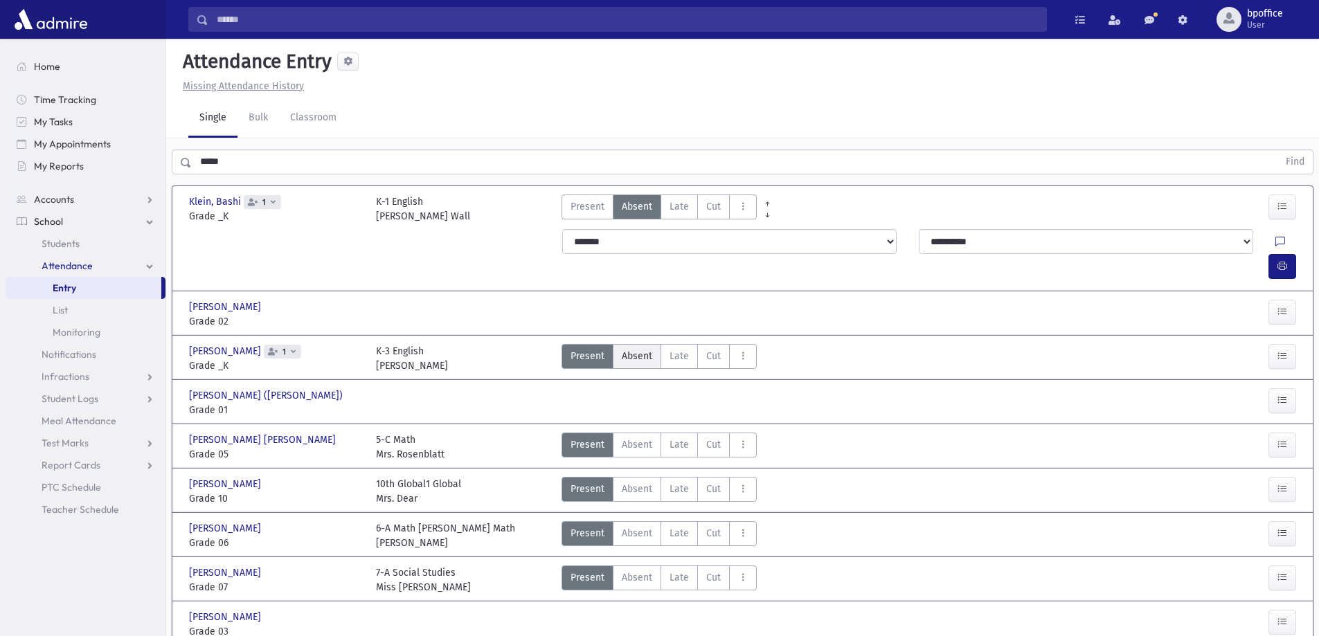
click at [638, 349] on span "Absent" at bounding box center [637, 356] width 30 height 15
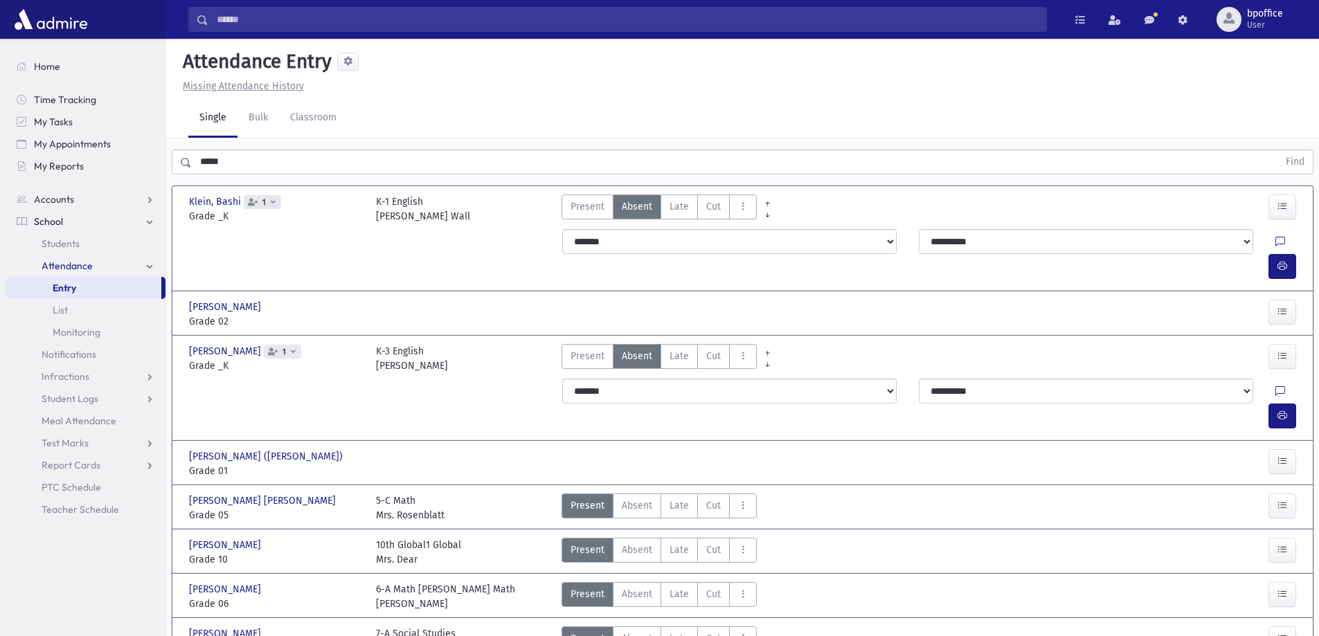
click at [80, 288] on link "Entry" at bounding box center [84, 288] width 156 height 22
